Goal: Check status: Check status

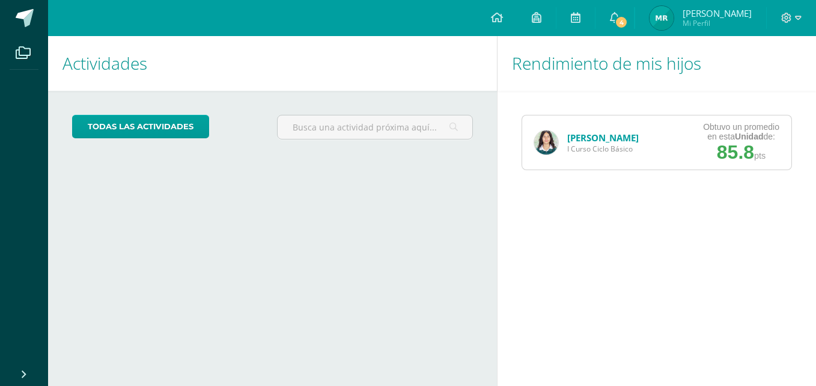
click at [552, 143] on img at bounding box center [546, 142] width 24 height 24
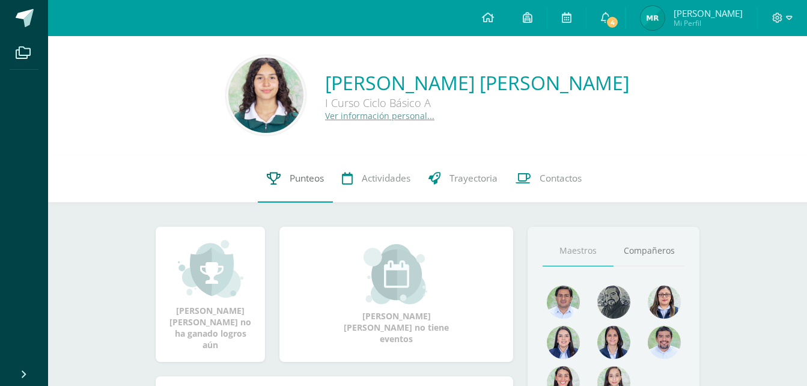
click at [280, 180] on link "Punteos" at bounding box center [295, 178] width 75 height 48
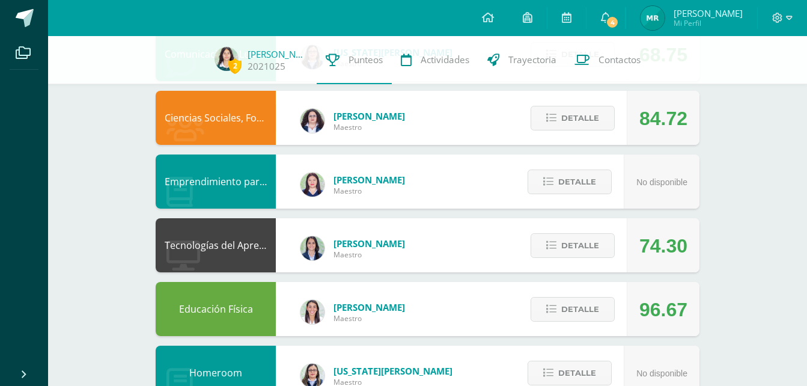
scroll to position [292, 0]
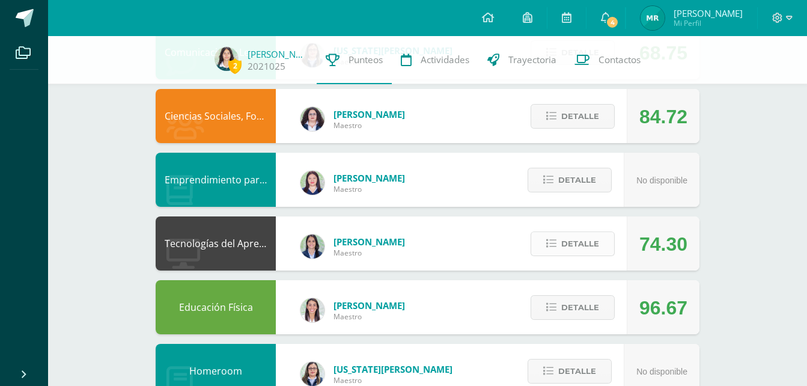
click at [553, 240] on icon at bounding box center [551, 244] width 10 height 10
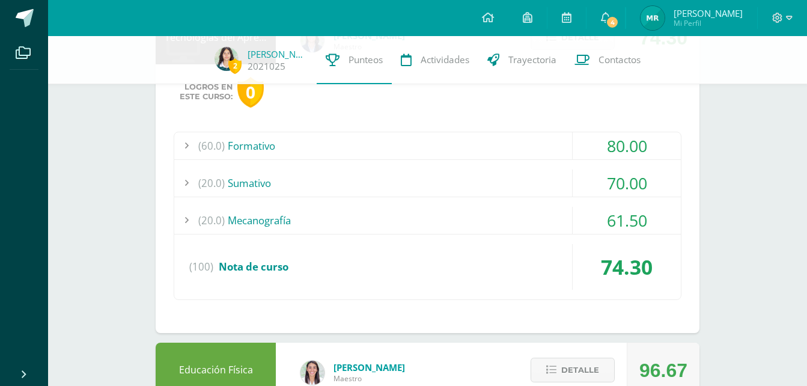
scroll to position [500, 0]
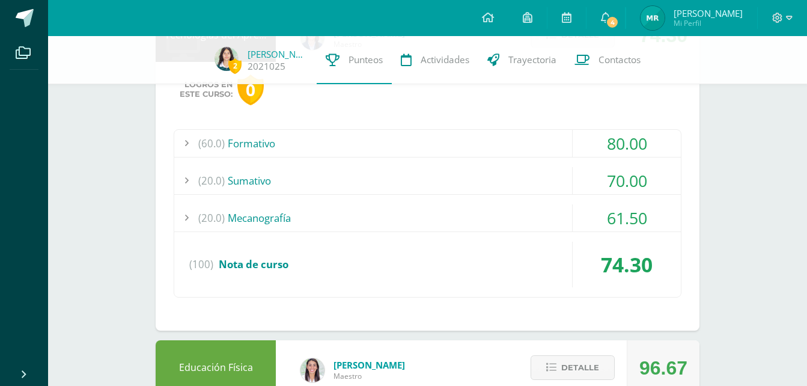
click at [234, 207] on div "(20.0) Mecanografía" at bounding box center [427, 217] width 507 height 27
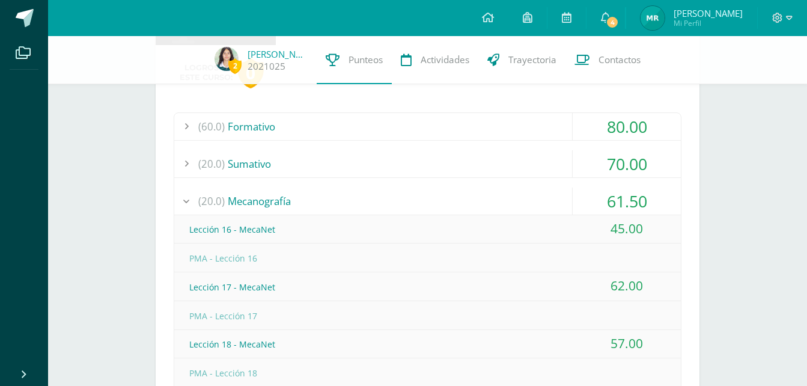
scroll to position [480, 0]
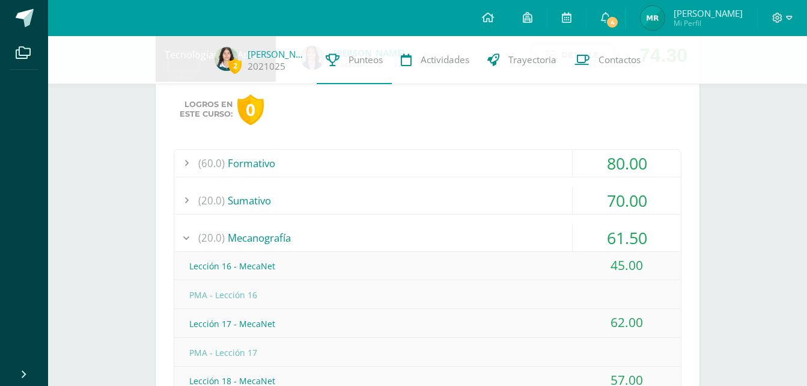
click at [272, 197] on div "(20.0) Sumativo" at bounding box center [427, 200] width 507 height 27
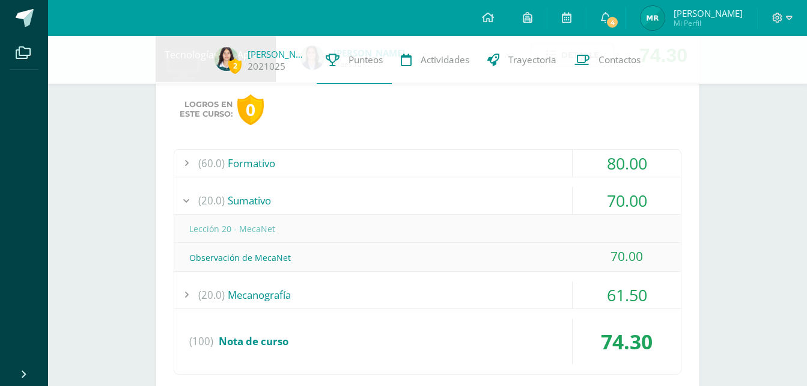
click at [242, 160] on div "(60.0) Formativo" at bounding box center [427, 163] width 507 height 27
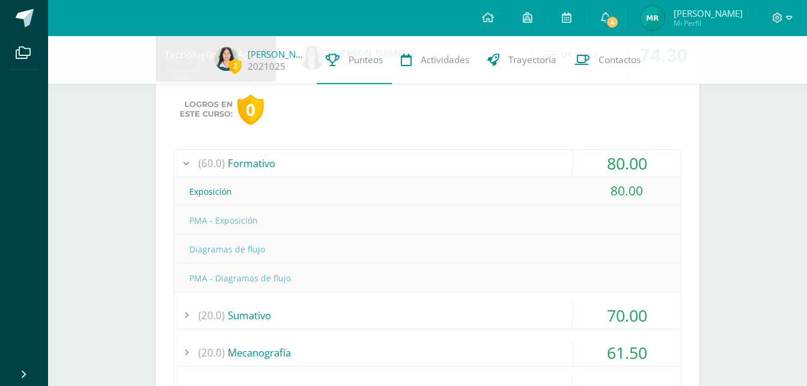
click at [376, 218] on div "PMA - Exposición" at bounding box center [427, 220] width 507 height 27
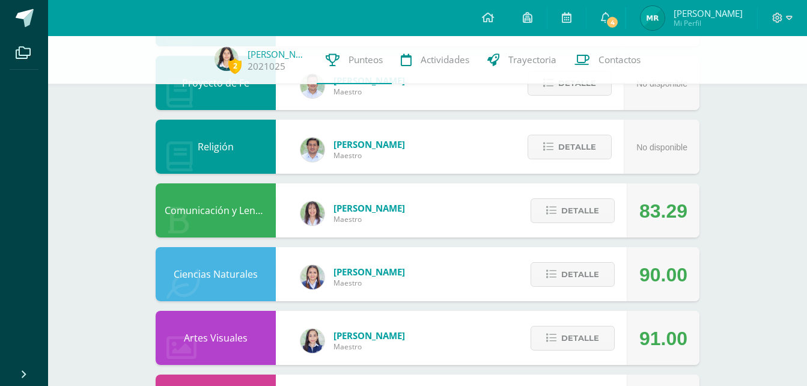
scroll to position [1157, 0]
